Goal: Task Accomplishment & Management: Use online tool/utility

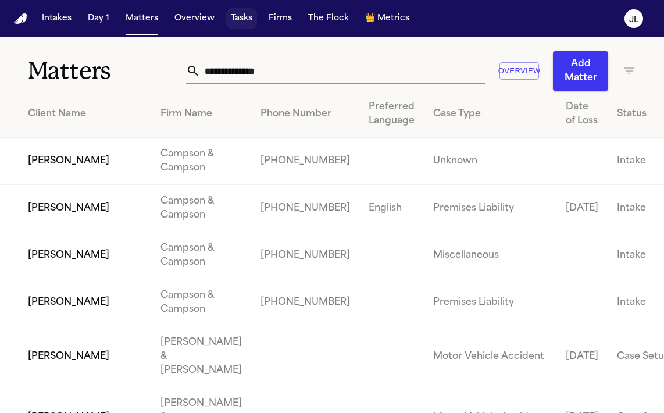
click at [245, 21] on button "Tasks" at bounding box center [241, 18] width 31 height 21
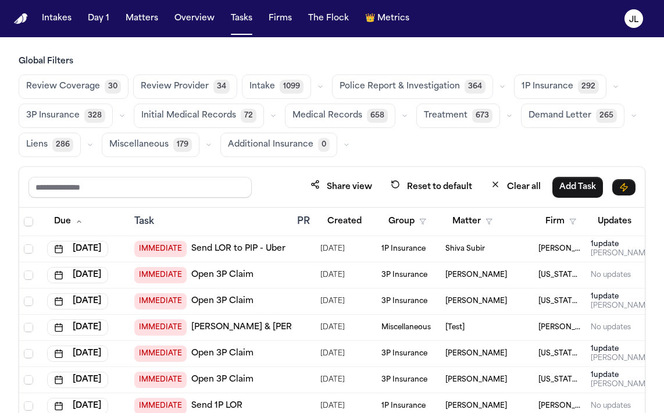
click at [202, 167] on div "Share view Reset to default Clear all Add Task" at bounding box center [332, 187] width 626 height 41
click at [200, 178] on input "text" at bounding box center [139, 187] width 223 height 21
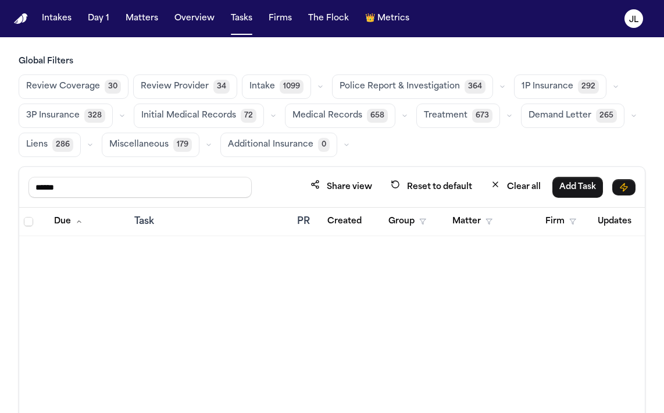
scroll to position [0, 197]
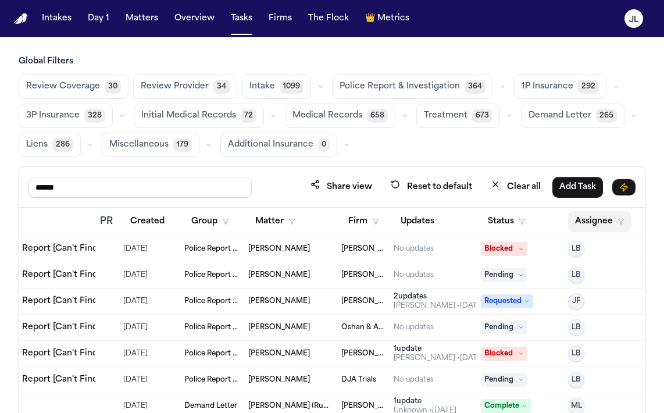
type input "******"
click at [583, 226] on button "Assignee" at bounding box center [599, 221] width 63 height 21
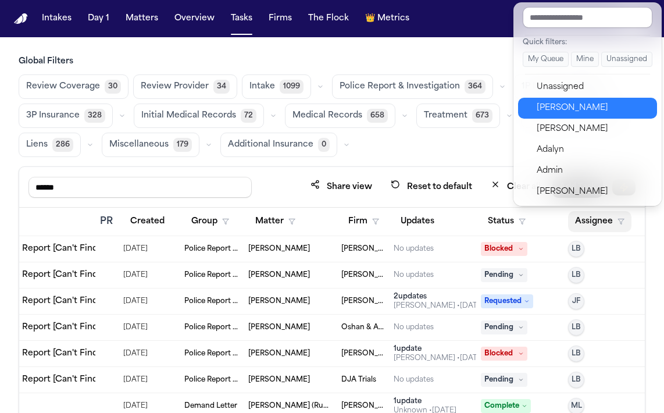
click at [586, 109] on div "Julie Lopez" at bounding box center [593, 108] width 113 height 14
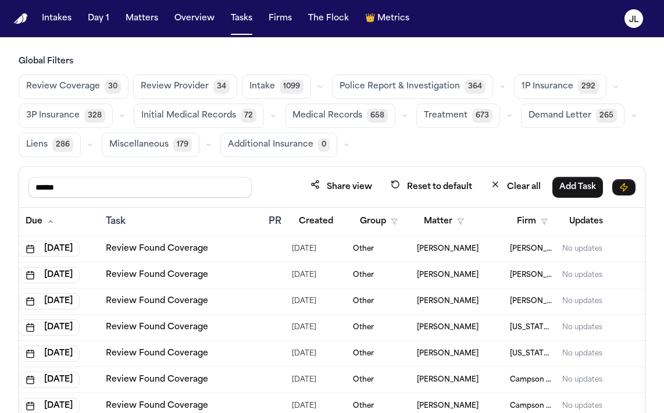
scroll to position [0, 200]
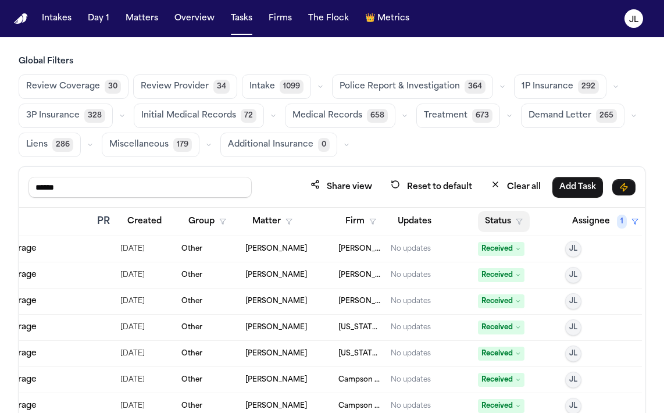
click at [502, 227] on button "Status" at bounding box center [504, 221] width 52 height 21
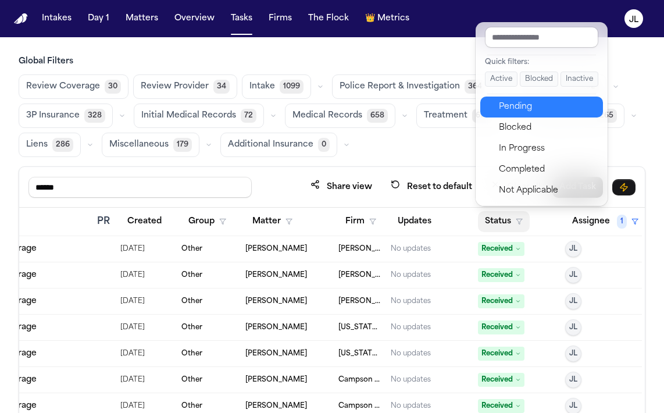
click at [526, 99] on button "Pending" at bounding box center [541, 107] width 123 height 21
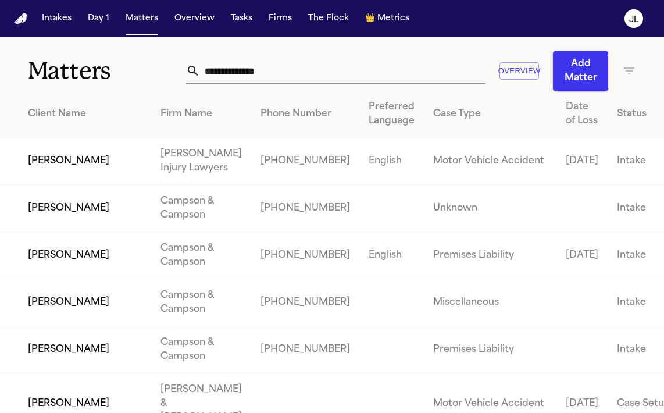
click at [639, 18] on icon "JL" at bounding box center [633, 18] width 19 height 19
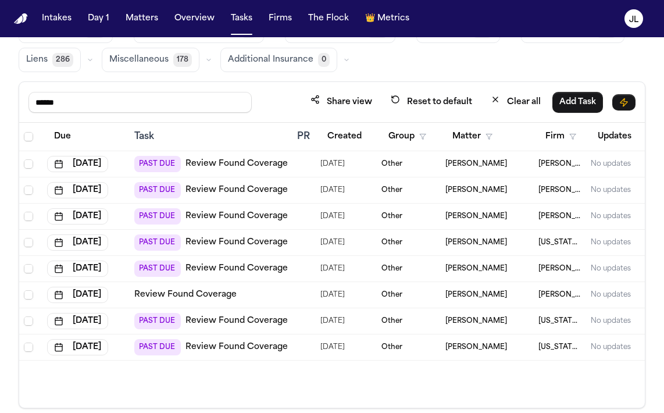
scroll to position [98, 0]
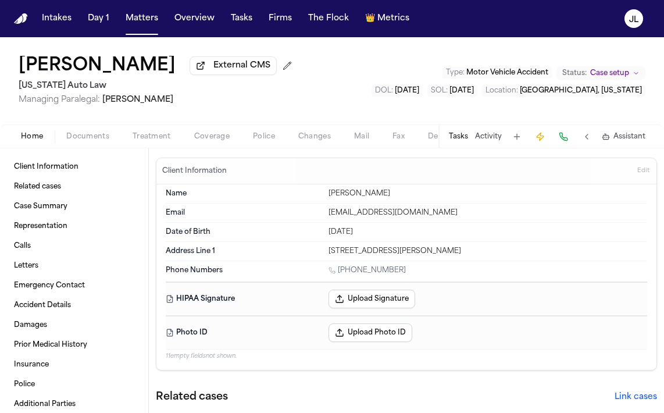
click at [206, 141] on span "Coverage" at bounding box center [211, 136] width 35 height 9
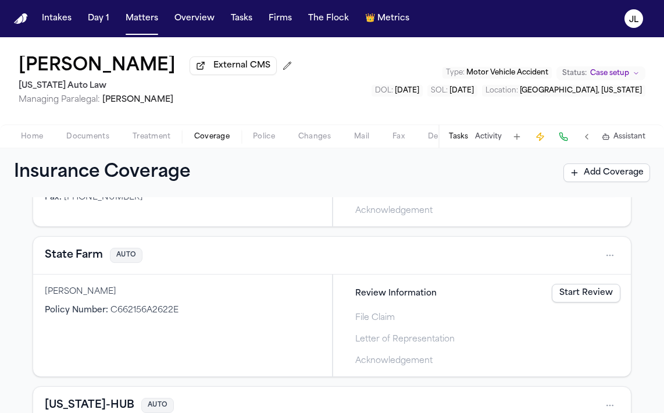
scroll to position [581, 0]
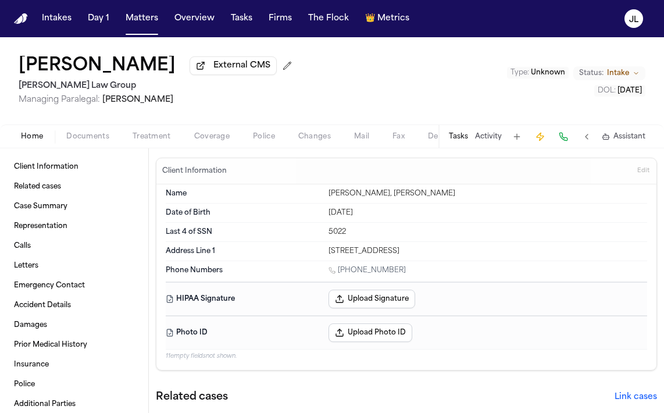
click at [198, 146] on div "Home Documents Treatment Coverage Police Changes Mail Fax Demand Workspaces Art…" at bounding box center [332, 135] width 664 height 23
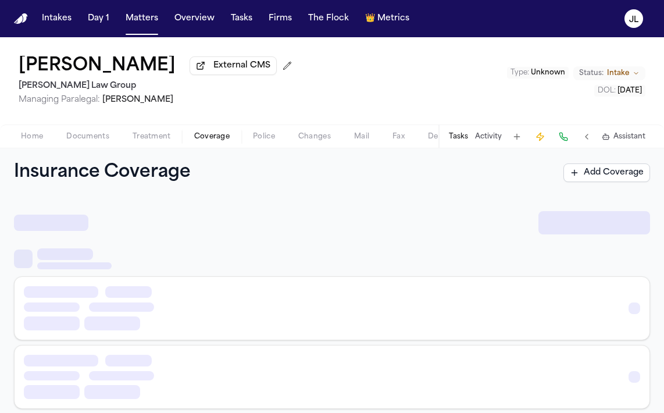
click at [202, 141] on span "Coverage" at bounding box center [211, 136] width 35 height 9
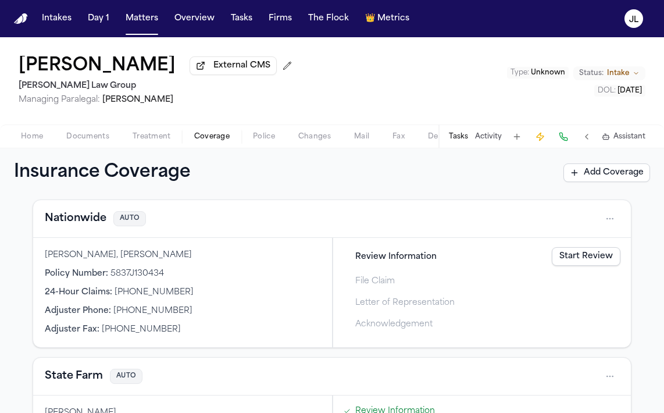
scroll to position [383, 0]
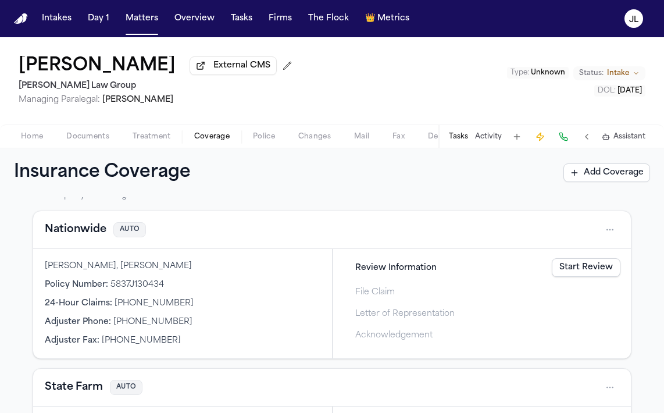
click at [78, 229] on button "Nationwide" at bounding box center [76, 230] width 62 height 16
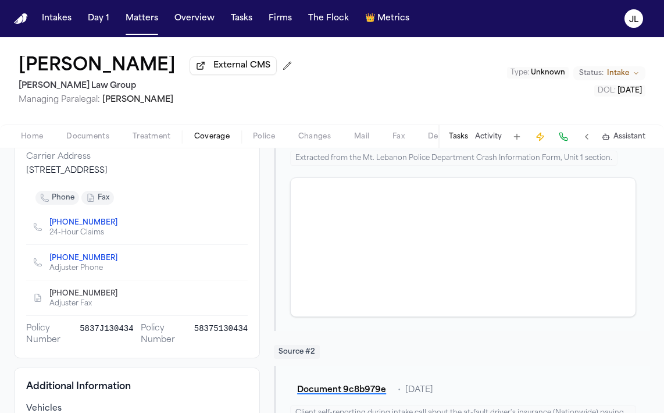
scroll to position [23, 0]
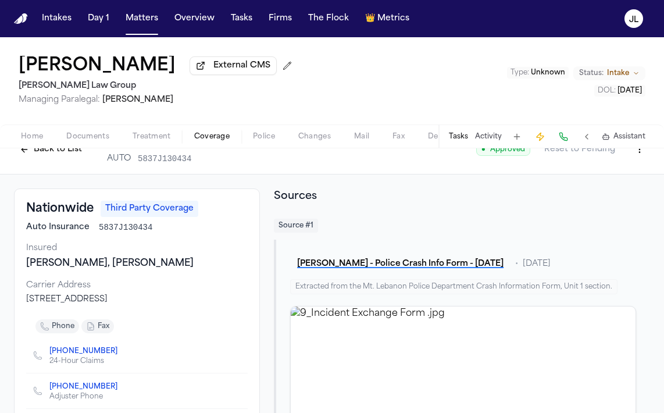
click at [62, 159] on button "Back to List" at bounding box center [51, 149] width 74 height 19
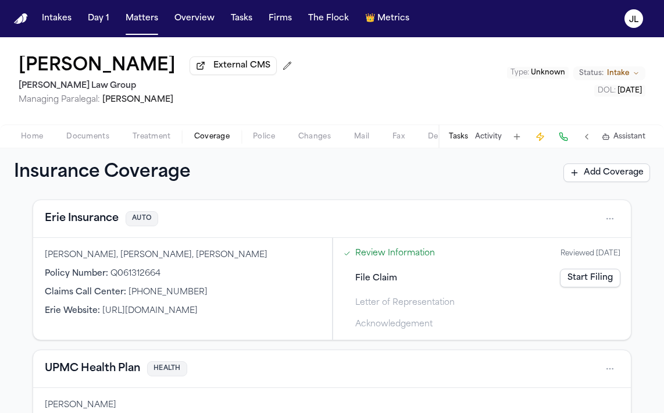
scroll to position [14, 0]
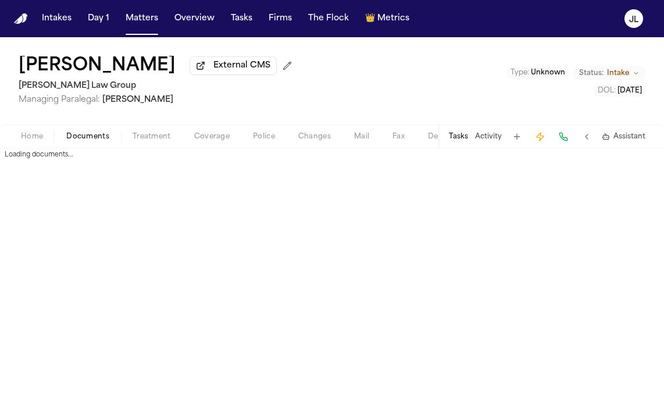
click at [115, 138] on button "Documents" at bounding box center [88, 137] width 66 height 14
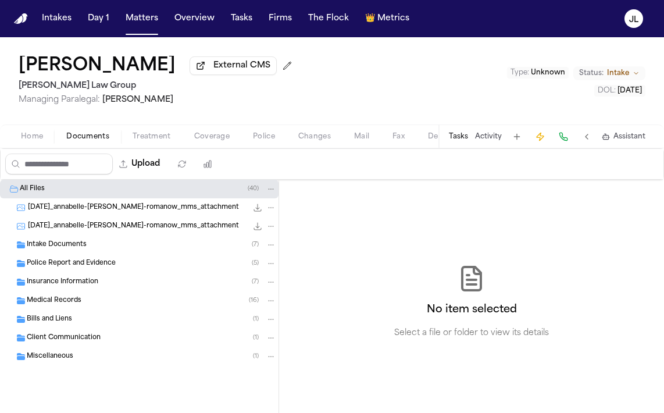
click at [63, 285] on span "Insurance Information" at bounding box center [63, 282] width 72 height 10
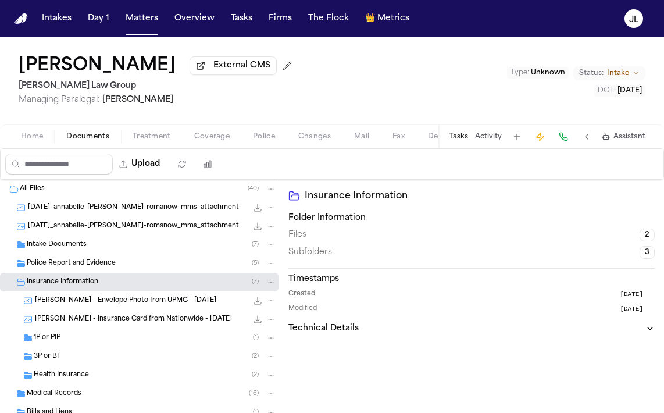
click at [62, 359] on div "3P or BI ( 2 )" at bounding box center [155, 356] width 242 height 10
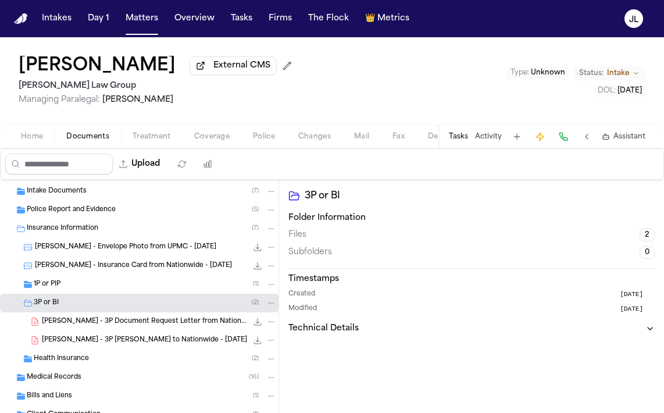
scroll to position [59, 0]
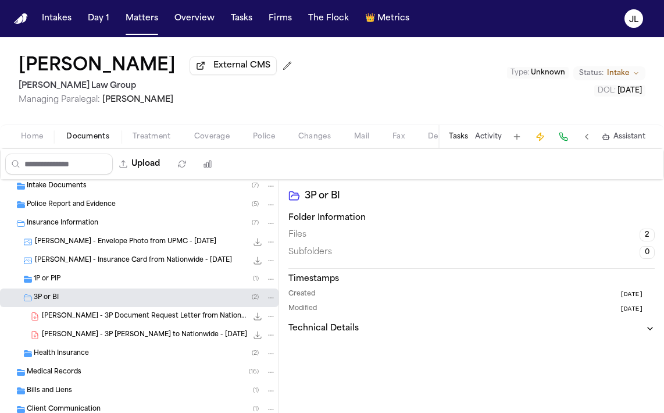
click at [194, 141] on span "Coverage" at bounding box center [211, 136] width 35 height 9
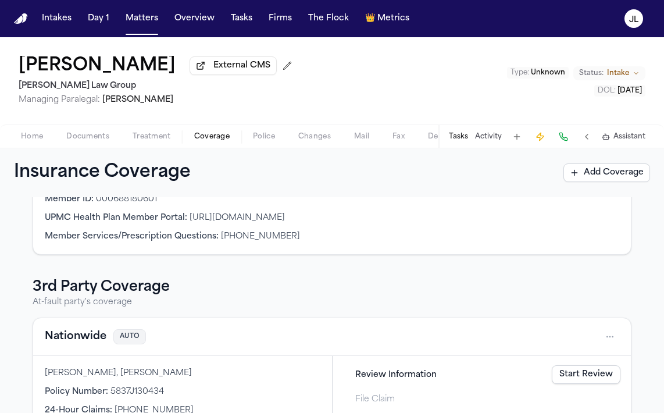
scroll to position [277, 0]
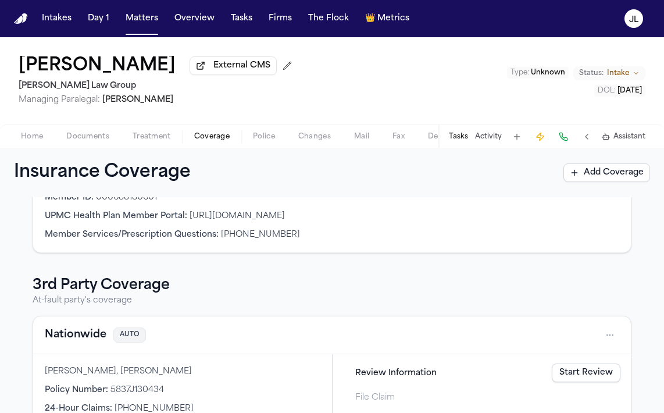
click at [75, 342] on button "Nationwide" at bounding box center [76, 335] width 62 height 16
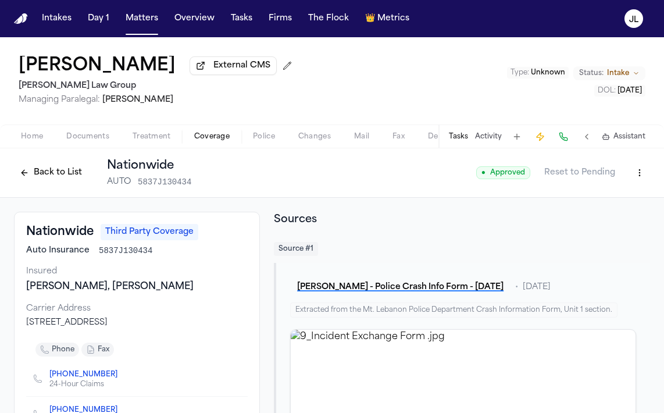
click at [32, 172] on button "Back to List" at bounding box center [51, 172] width 74 height 19
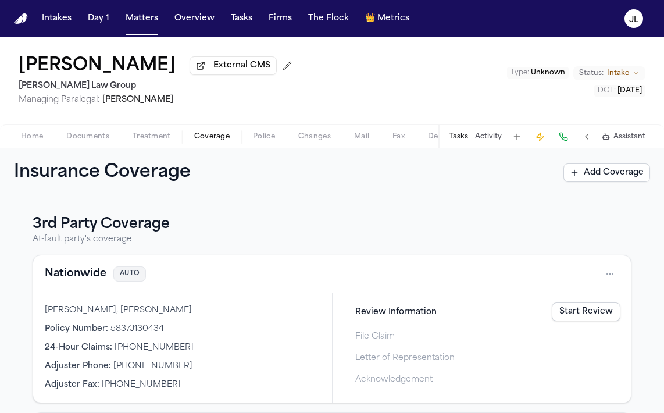
scroll to position [339, 0]
click at [595, 309] on link "Start Review" at bounding box center [586, 311] width 69 height 19
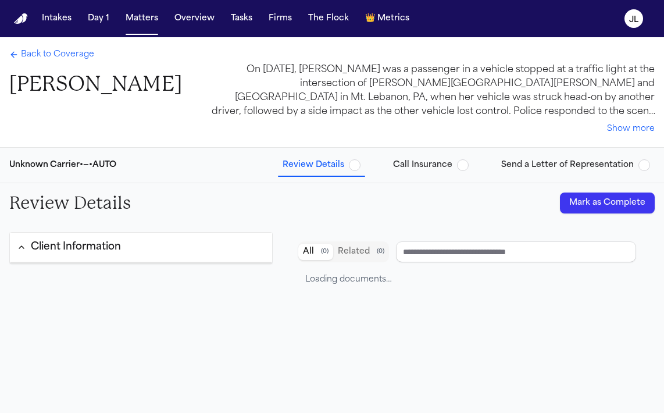
type input "**********"
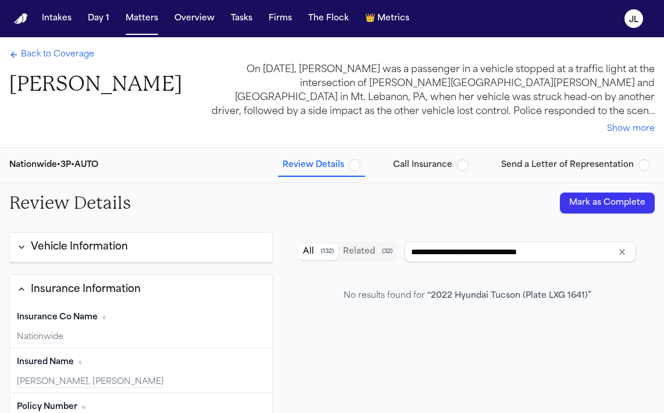
click at [586, 165] on span "Send a Letter of Representation" at bounding box center [567, 165] width 133 height 12
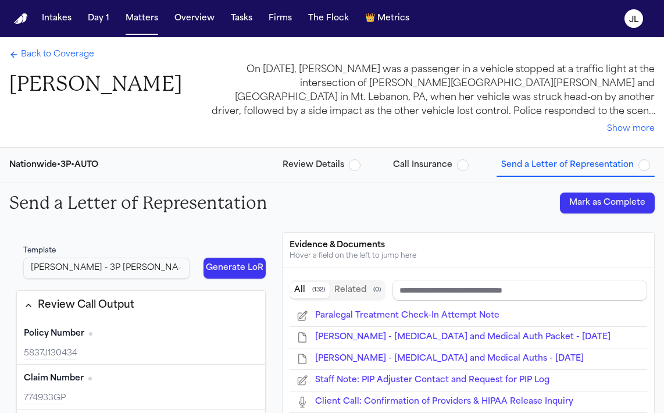
click at [326, 160] on span "Review Details" at bounding box center [314, 165] width 62 height 12
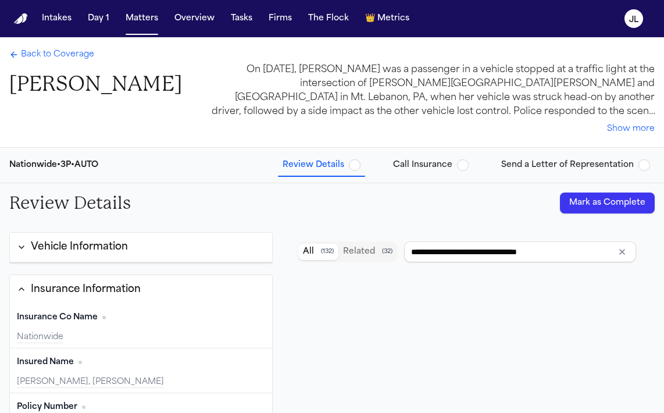
click at [430, 172] on button "Call Insurance" at bounding box center [430, 165] width 85 height 21
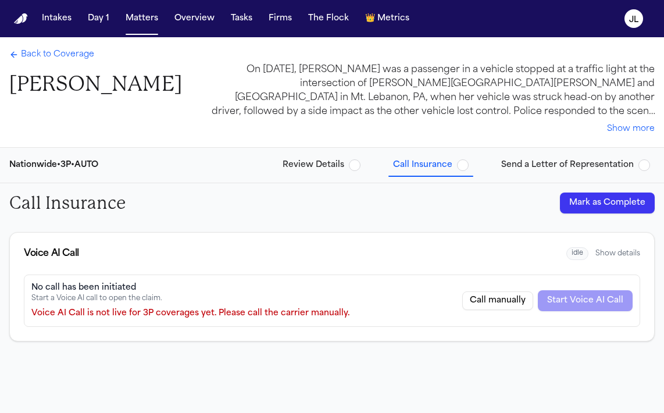
click at [329, 167] on span "Review Details" at bounding box center [314, 165] width 62 height 12
